Goal: Task Accomplishment & Management: Use online tool/utility

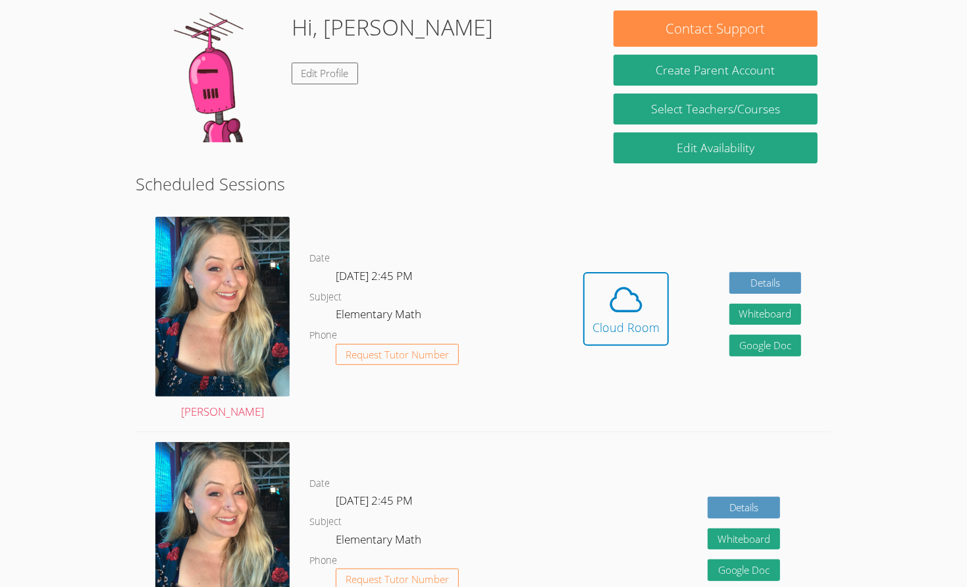
scroll to position [199, 0]
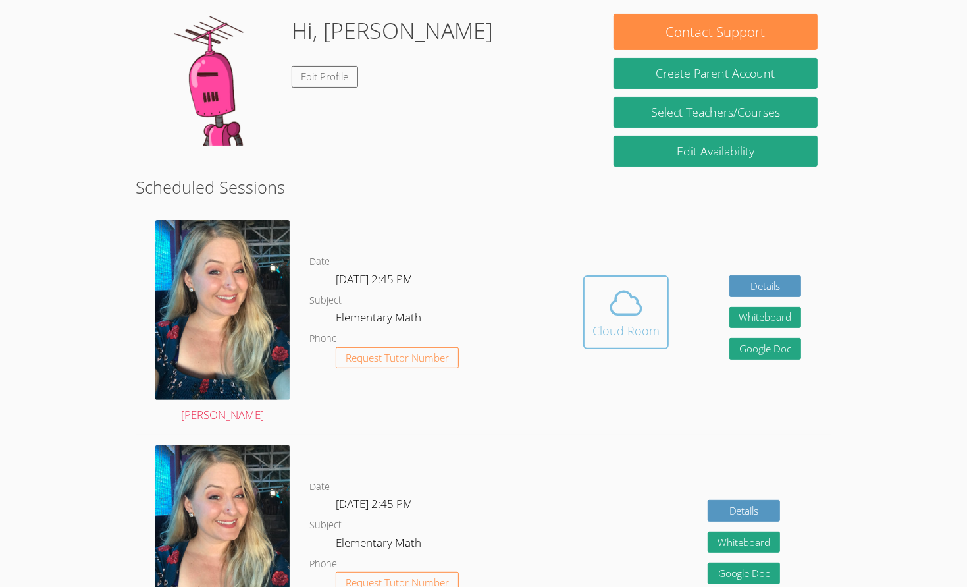
click at [624, 295] on icon at bounding box center [626, 303] width 30 height 23
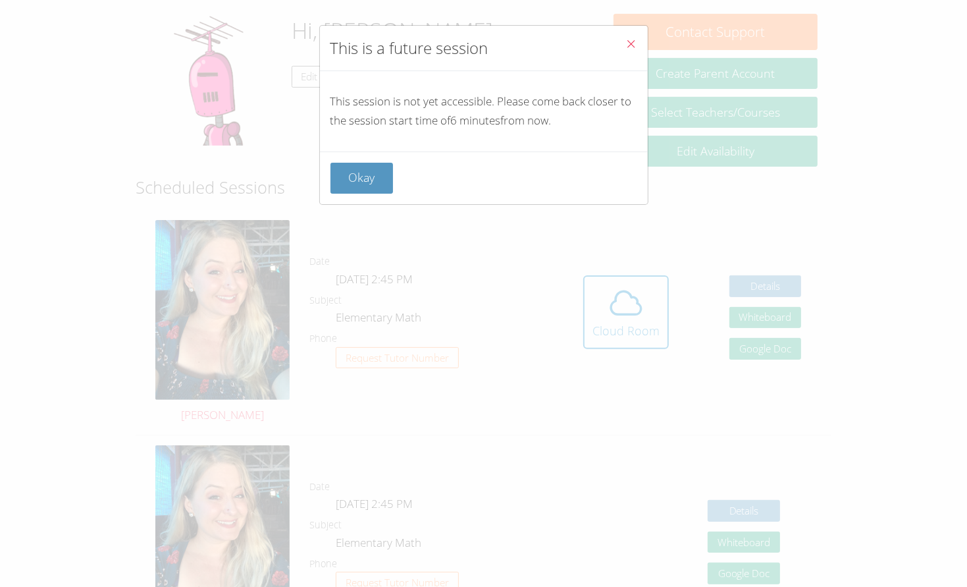
click at [632, 41] on icon "Close" at bounding box center [631, 43] width 11 height 11
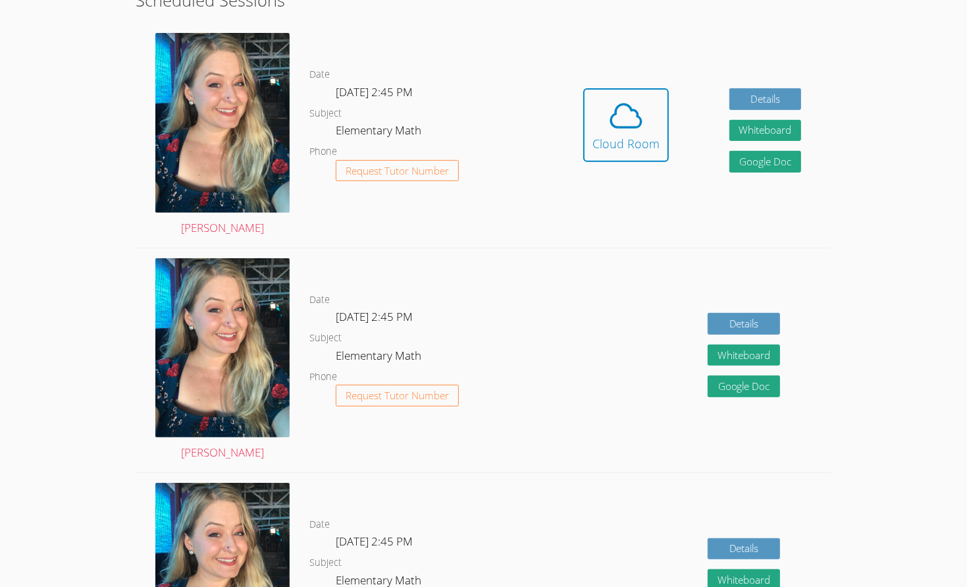
scroll to position [390, 0]
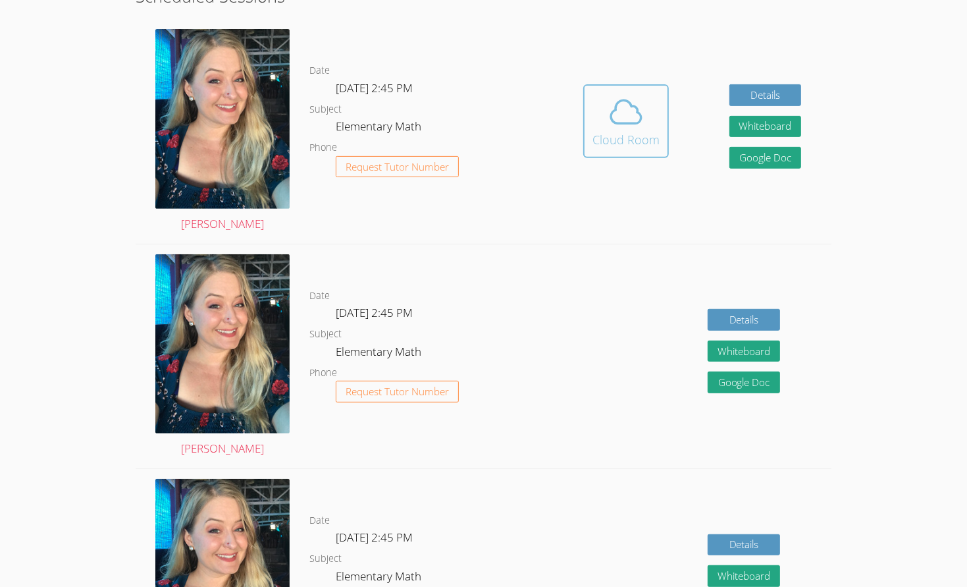
click at [617, 103] on icon at bounding box center [626, 112] width 30 height 23
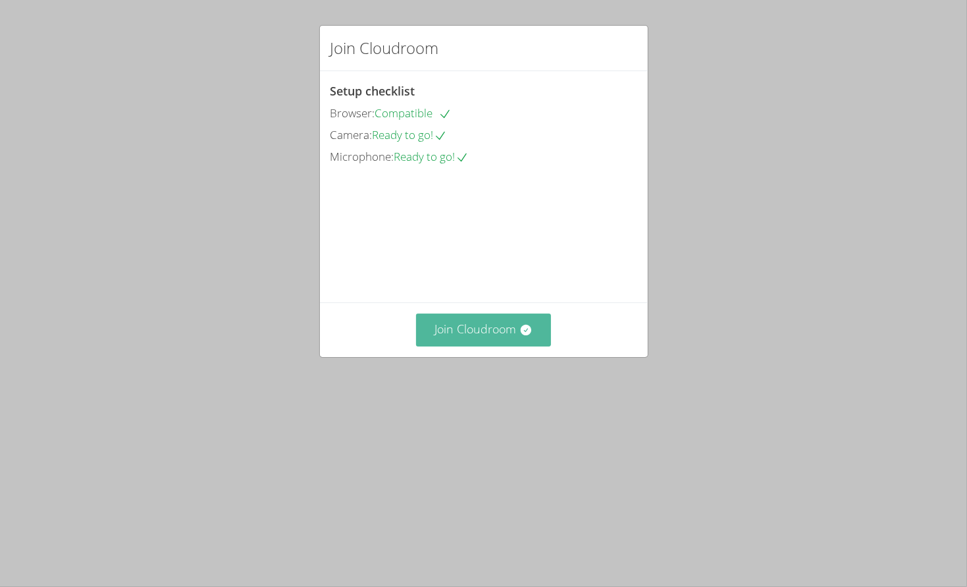
click at [503, 346] on button "Join Cloudroom" at bounding box center [483, 329] width 135 height 32
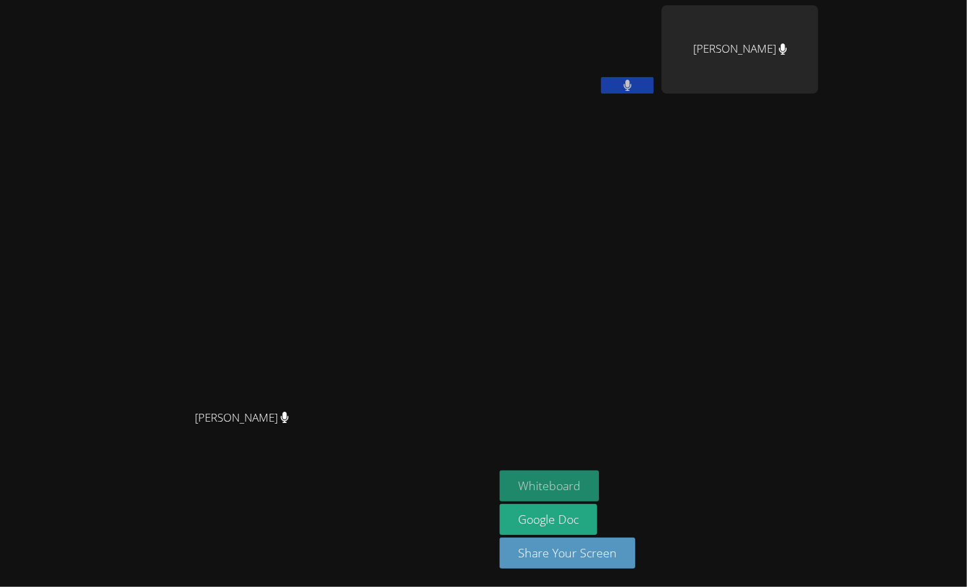
click at [599, 487] on button "Whiteboard" at bounding box center [549, 485] width 99 height 31
